Goal: Navigation & Orientation: Find specific page/section

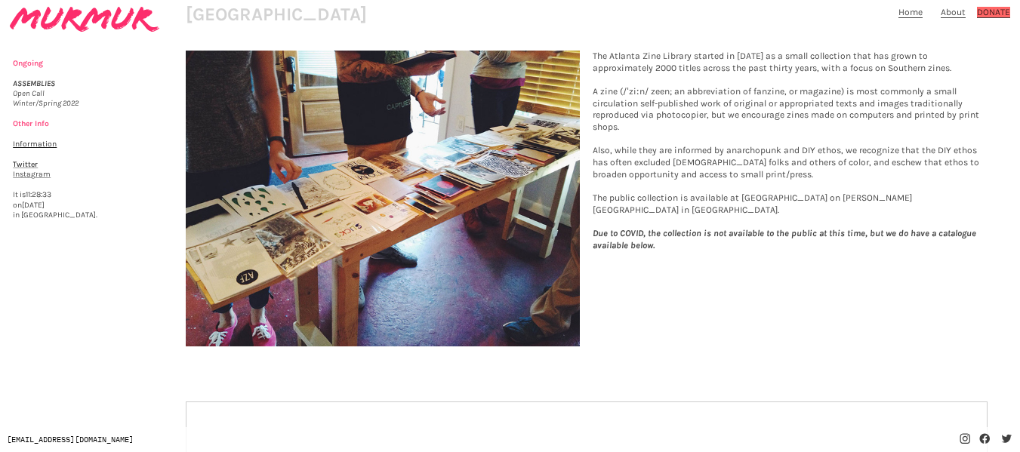
scroll to position [75, 0]
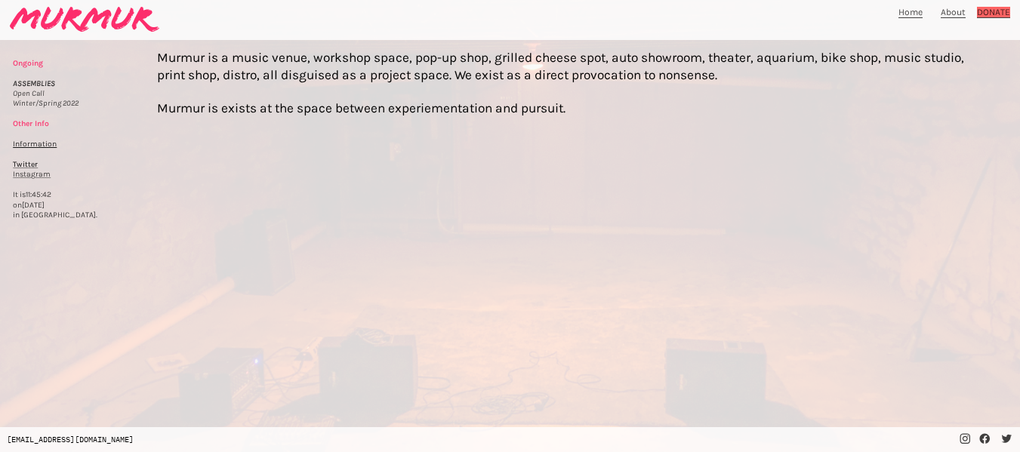
scroll to position [48, 0]
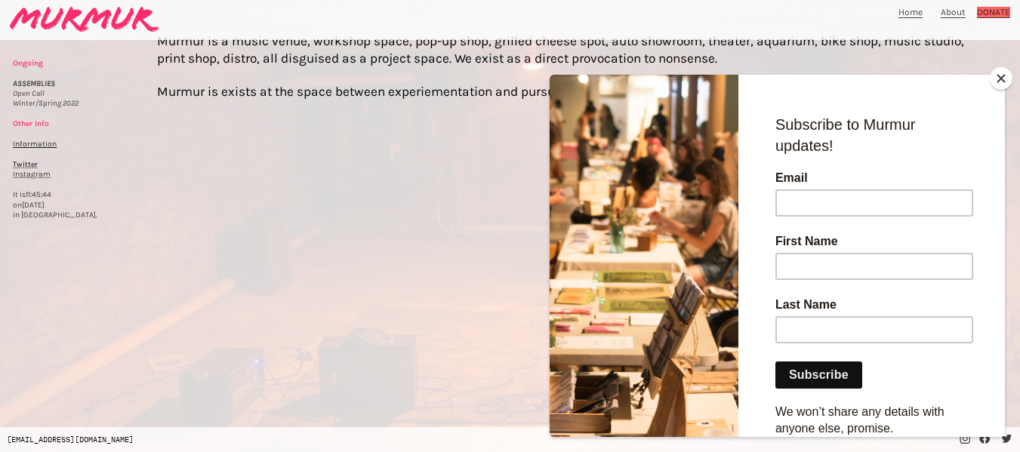
click at [1000, 79] on button "Close" at bounding box center [1001, 78] width 23 height 23
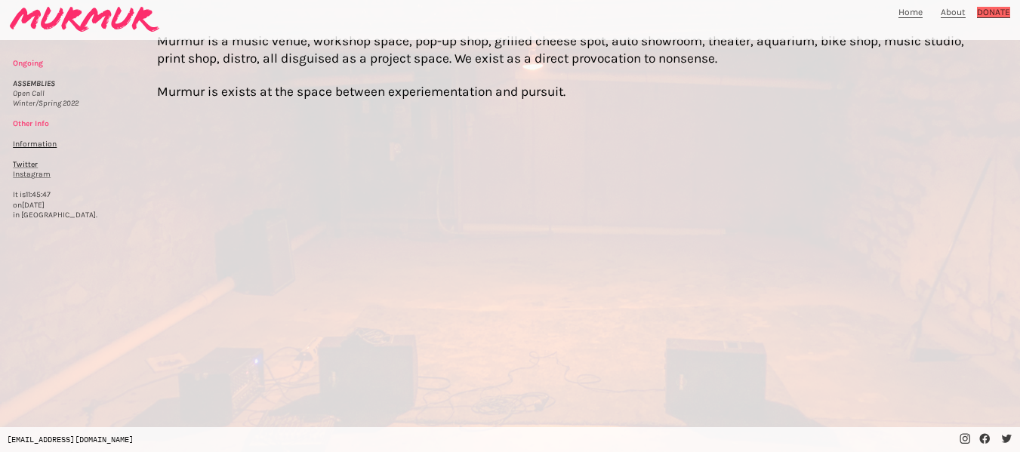
click at [27, 173] on link "Instagram" at bounding box center [32, 174] width 38 height 9
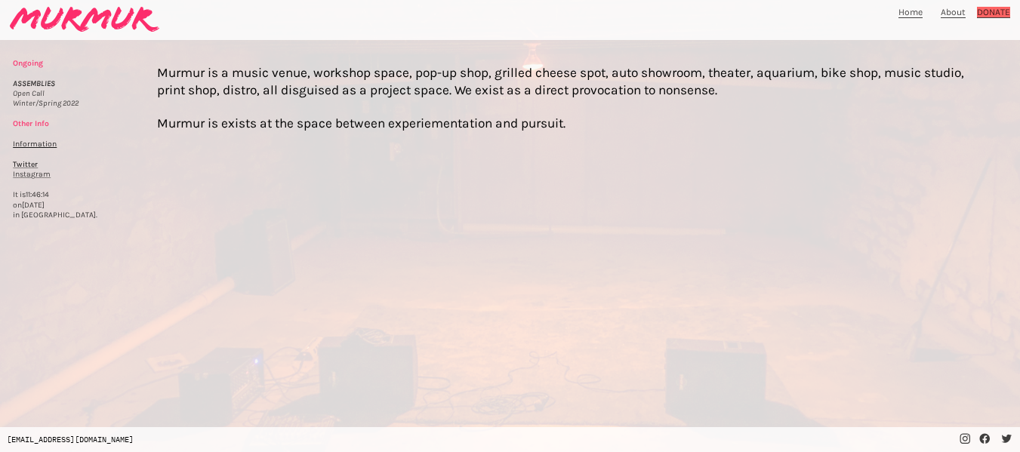
scroll to position [0, 0]
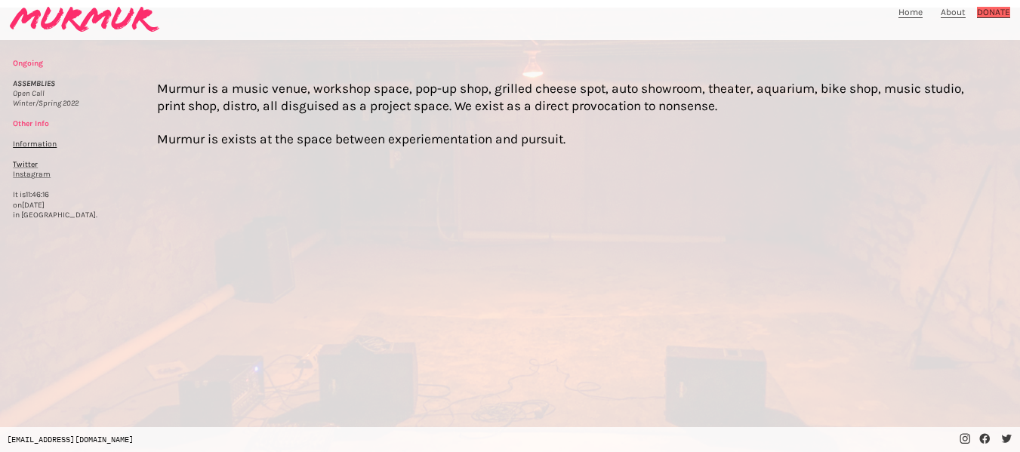
click at [913, 8] on link "Home" at bounding box center [910, 12] width 24 height 11
click at [960, 12] on link "About" at bounding box center [953, 12] width 25 height 11
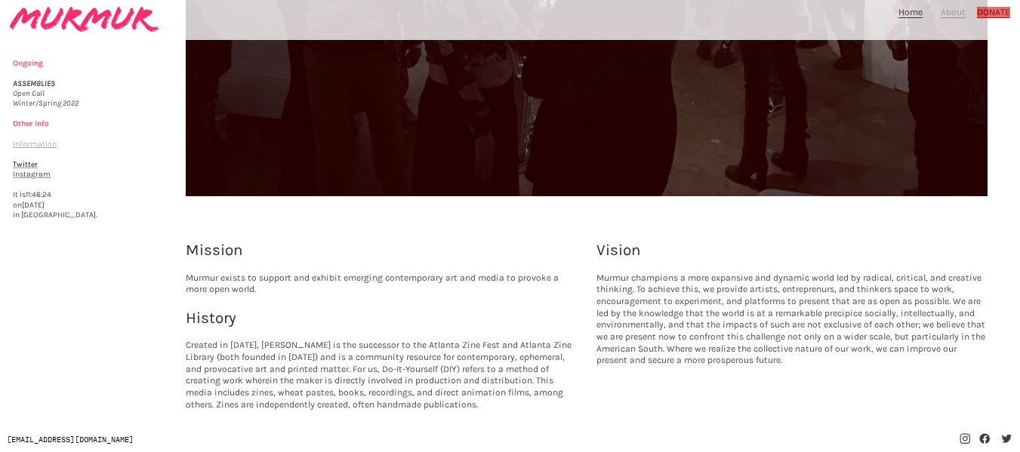
scroll to position [736, 0]
